Goal: Communication & Community: Connect with others

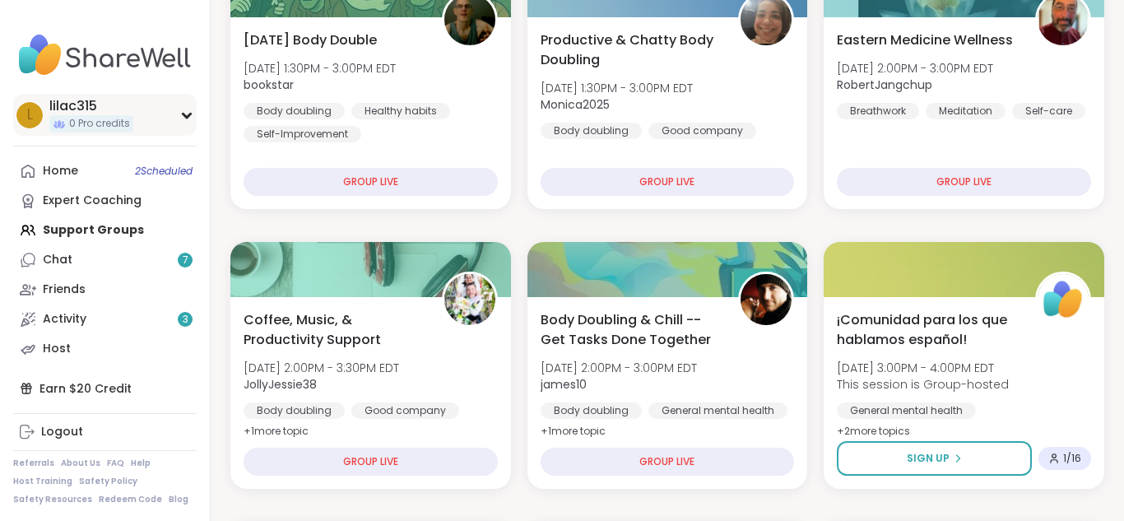
scroll to position [249, 0]
click at [126, 199] on div "Expert Coaching" at bounding box center [92, 201] width 99 height 16
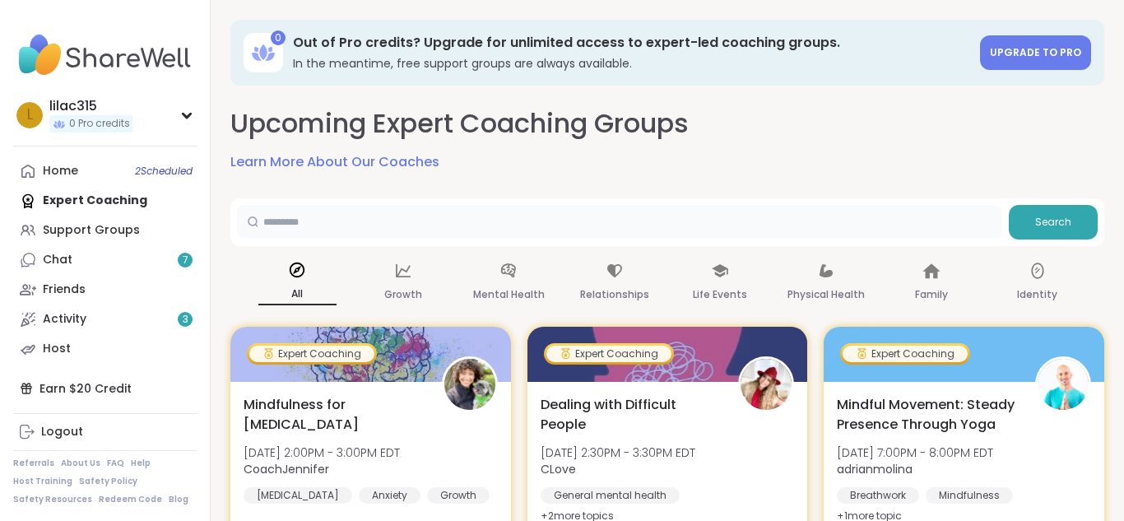
click at [295, 225] on input "text" at bounding box center [619, 221] width 765 height 33
type input "********"
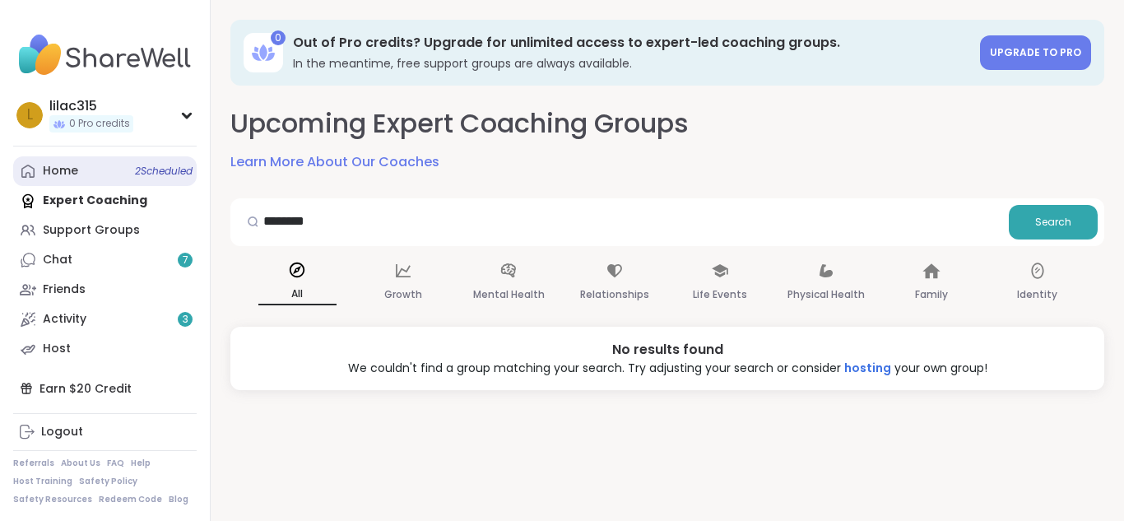
click at [101, 164] on link "Home 2 Scheduled" at bounding box center [104, 171] width 183 height 30
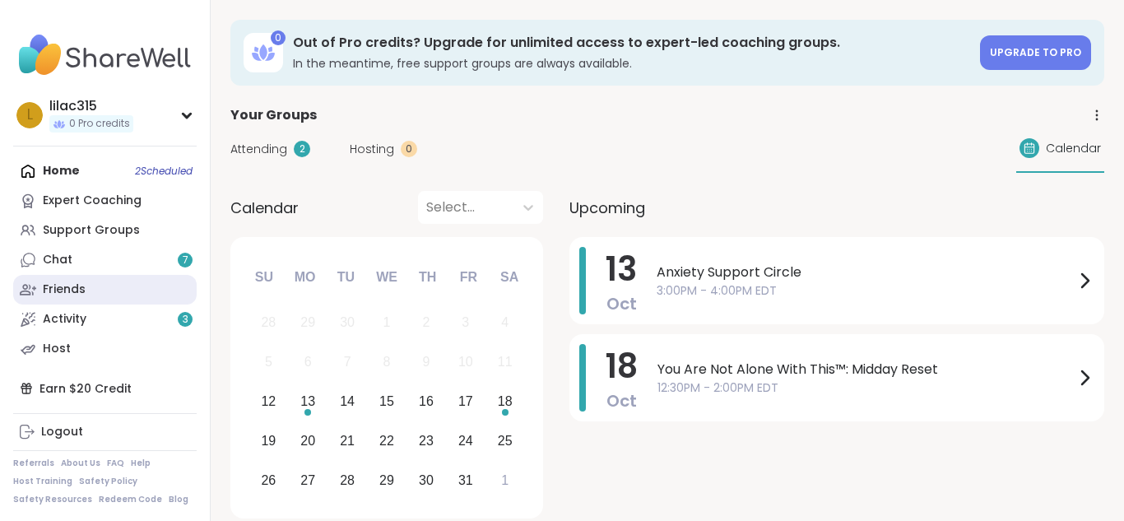
click at [88, 299] on link "Friends" at bounding box center [104, 290] width 183 height 30
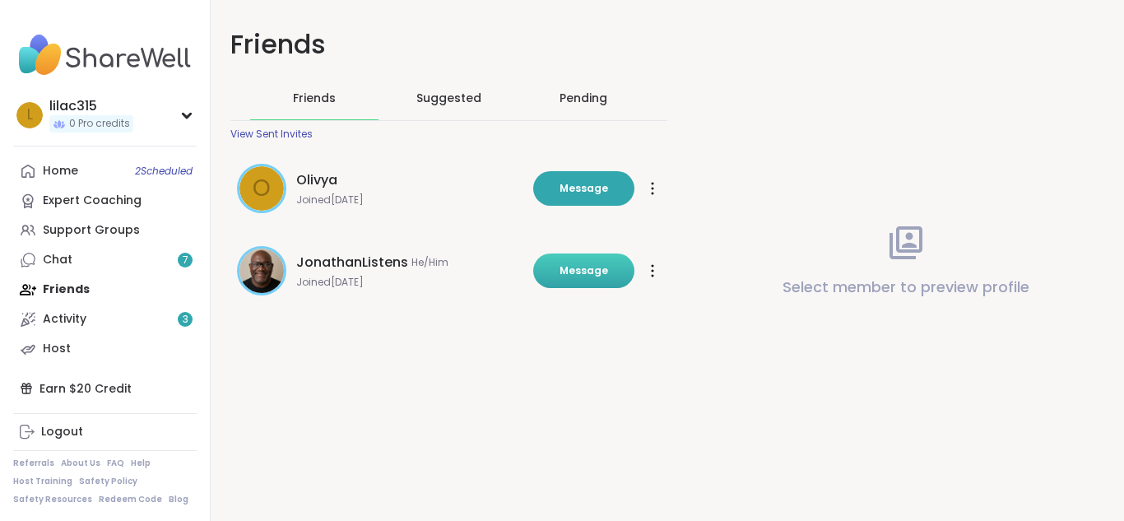
click at [596, 272] on span "Message" at bounding box center [583, 270] width 49 height 15
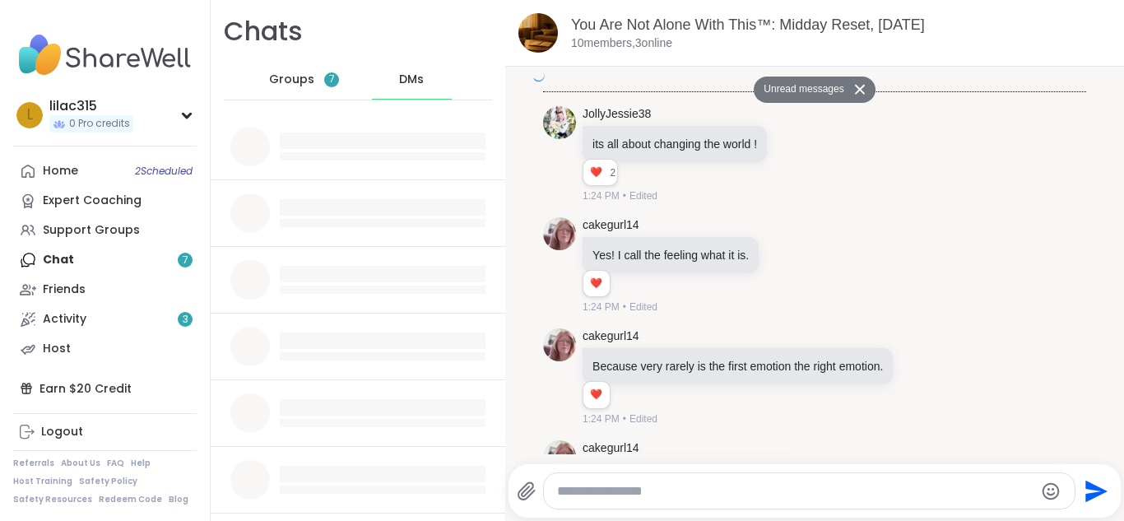
scroll to position [3338, 0]
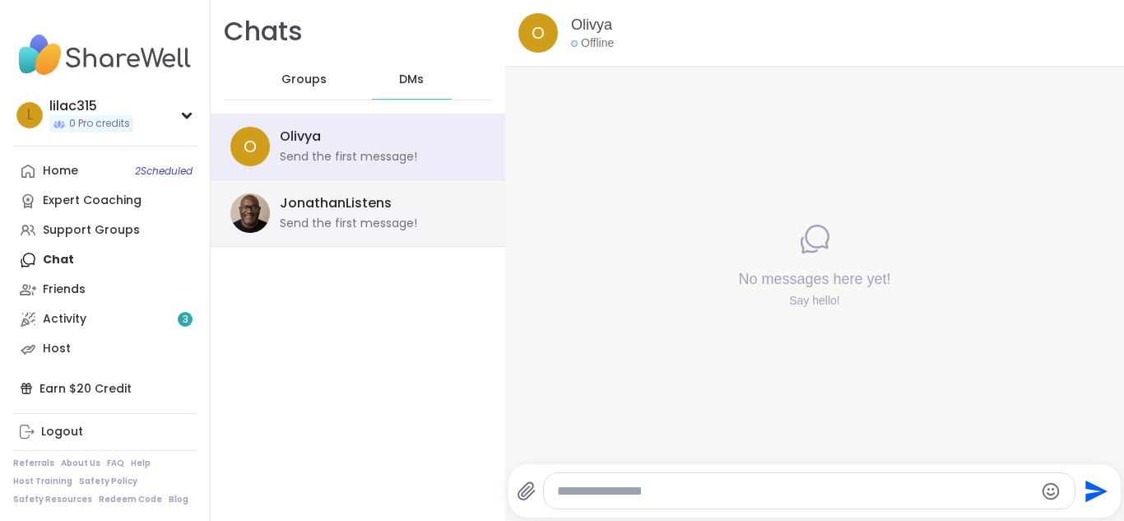
click at [333, 212] on div "JonathanListens Send the first message!" at bounding box center [378, 213] width 196 height 38
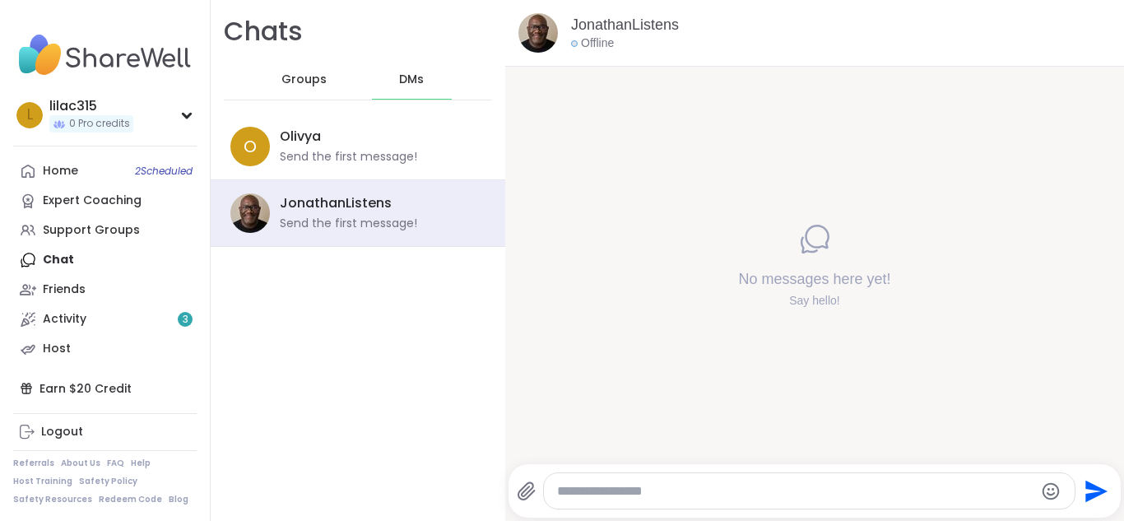
click at [603, 502] on div at bounding box center [809, 490] width 531 height 35
click at [606, 488] on textarea "Type your message" at bounding box center [795, 491] width 477 height 16
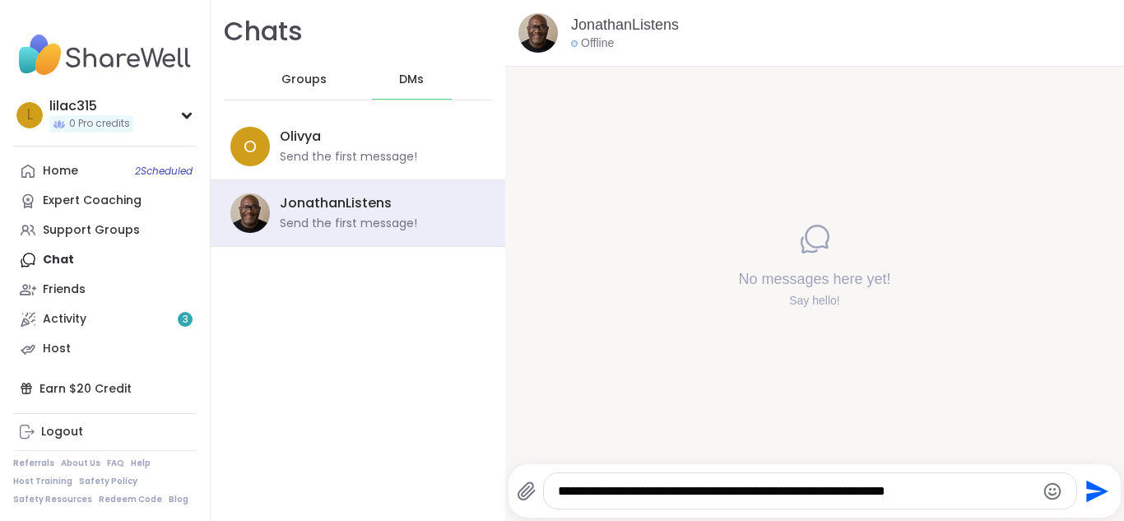
type textarea "**********"
click at [1105, 498] on icon "Send" at bounding box center [1095, 491] width 26 height 26
